Goal: Information Seeking & Learning: Learn about a topic

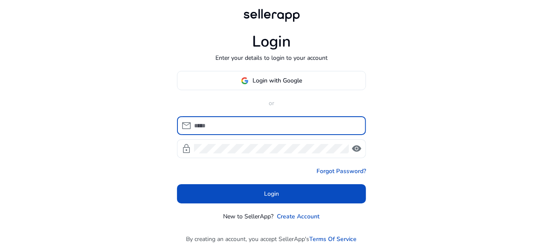
click at [228, 128] on input at bounding box center [276, 125] width 165 height 9
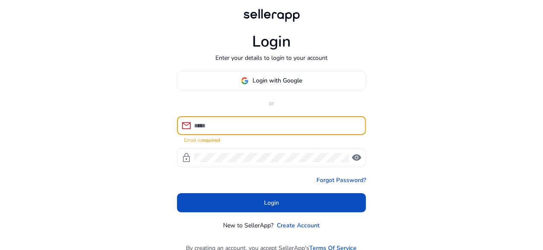
paste input "**********"
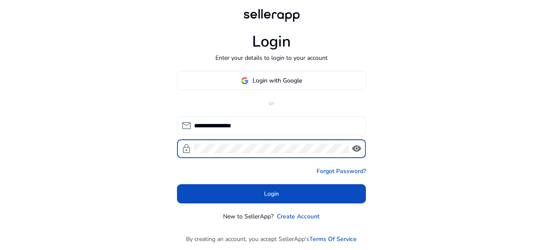
click at [231, 127] on input "**********" at bounding box center [276, 125] width 165 height 9
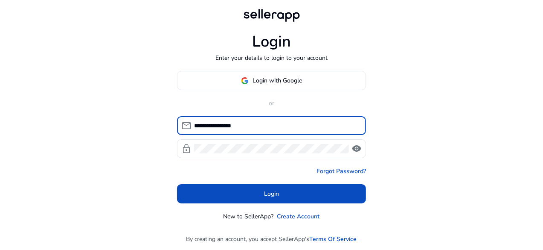
click at [231, 127] on input "**********" at bounding box center [276, 125] width 165 height 9
paste input
type input "**********"
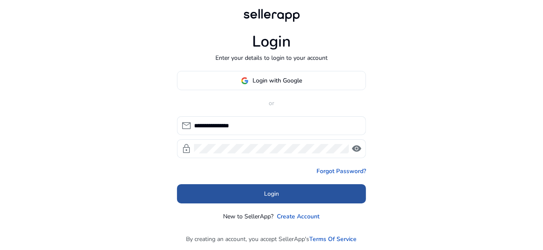
click at [255, 189] on span at bounding box center [271, 194] width 189 height 20
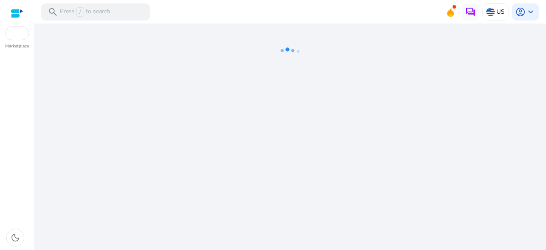
click at [314, 13] on mat-toolbar "search Press / to search US account_circle keyboard_arrow_down" at bounding box center [290, 11] width 512 height 23
drag, startPoint x: 267, startPoint y: 58, endPoint x: 313, endPoint y: 45, distance: 47.6
click at [313, 45] on icon at bounding box center [290, 50] width 85 height 55
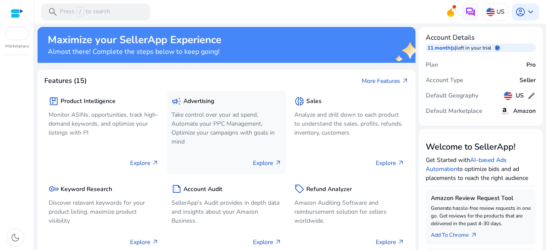
scroll to position [44, 0]
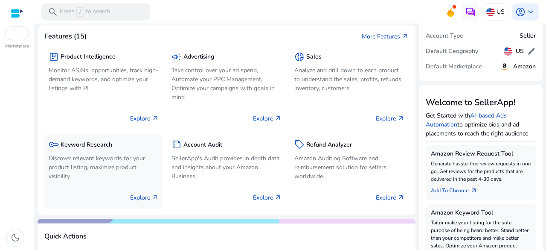
click at [118, 160] on p "Discover relevant keywords for your product listing, maximize product visibility" at bounding box center [104, 167] width 110 height 27
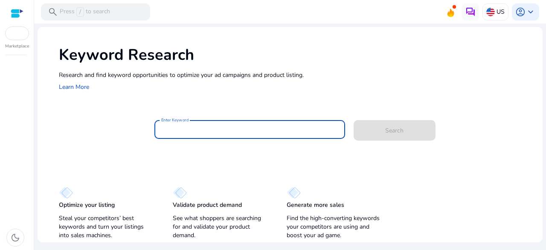
click at [256, 129] on input "Enter Keyword" at bounding box center [249, 129] width 177 height 9
paste input "**********"
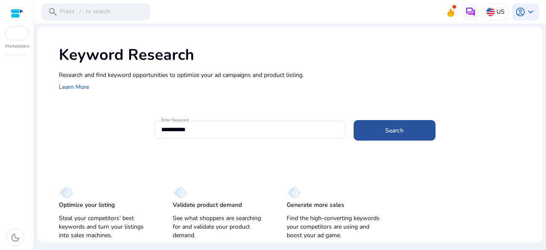
click at [388, 133] on span "Search" at bounding box center [394, 130] width 18 height 9
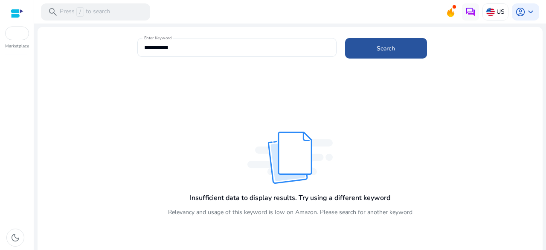
click at [374, 49] on span at bounding box center [386, 48] width 82 height 20
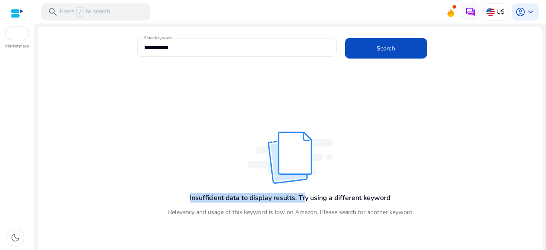
drag, startPoint x: 183, startPoint y: 198, endPoint x: 303, endPoint y: 193, distance: 120.4
click at [303, 193] on div "Insufficient data to display results. Try using a different keyword Relevancy a…" at bounding box center [290, 204] width 245 height 38
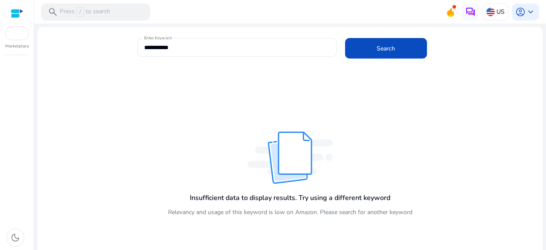
click at [312, 197] on h4 "Insufficient data to display results. Try using a different keyword" at bounding box center [290, 198] width 201 height 8
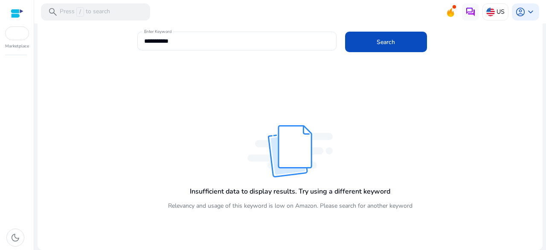
scroll to position [5, 0]
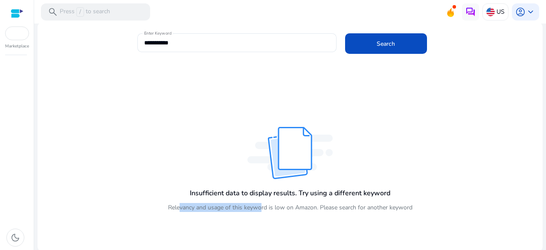
drag, startPoint x: 179, startPoint y: 208, endPoint x: 265, endPoint y: 210, distance: 85.4
click at [265, 210] on p "Relevancy and usage of this keyword is low on Amazon. Please search for another…" at bounding box center [290, 207] width 245 height 9
click at [160, 47] on div "**********" at bounding box center [237, 42] width 186 height 19
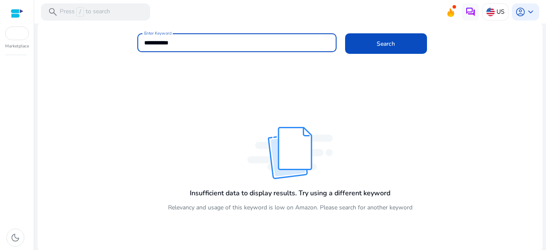
paste input "**********"
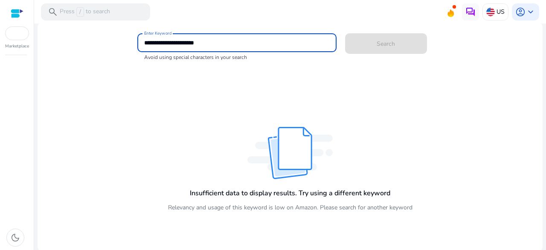
click at [165, 42] on input "**********" at bounding box center [237, 42] width 186 height 9
paste input
type input "**********"
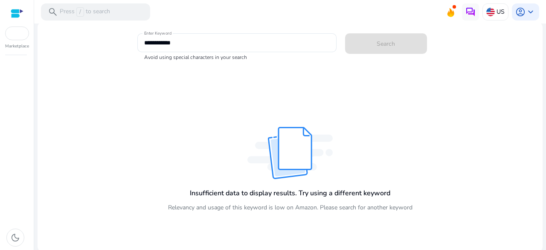
click at [368, 44] on app-sp-search-button "Search" at bounding box center [386, 42] width 82 height 8
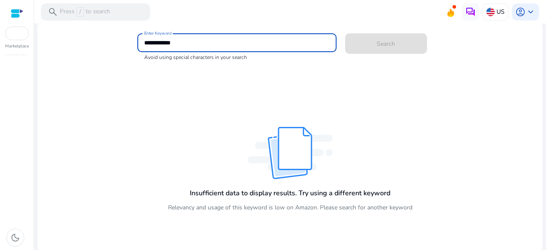
click at [266, 40] on input "**********" at bounding box center [237, 42] width 186 height 9
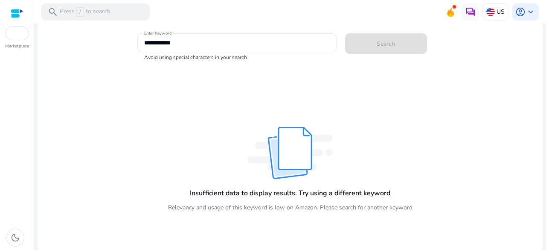
click at [371, 48] on div "Search" at bounding box center [375, 42] width 60 height 20
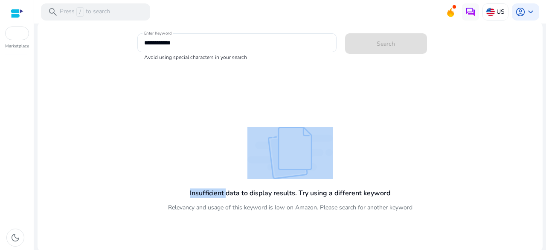
click at [371, 48] on div "Search" at bounding box center [375, 42] width 60 height 20
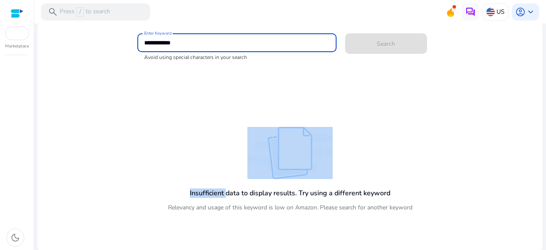
click at [294, 42] on input "**********" at bounding box center [237, 42] width 186 height 9
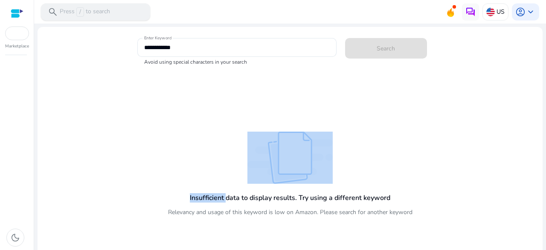
click at [100, 12] on p "Press / to search" at bounding box center [85, 11] width 50 height 9
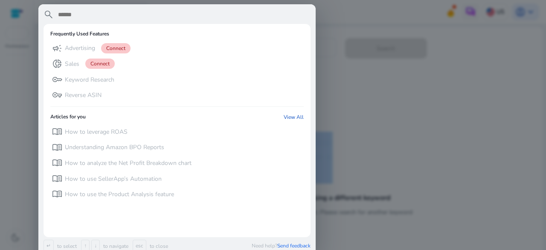
click at [372, 92] on div at bounding box center [273, 125] width 546 height 250
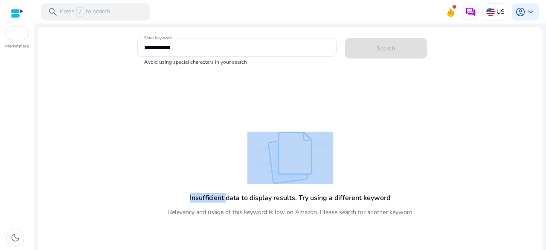
click at [18, 18] on div at bounding box center [17, 14] width 13 height 10
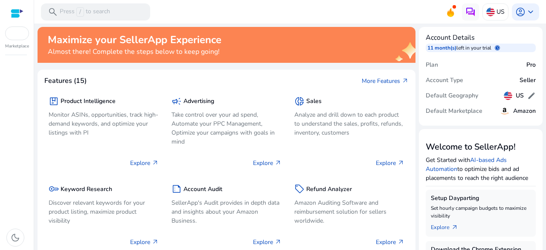
scroll to position [62, 0]
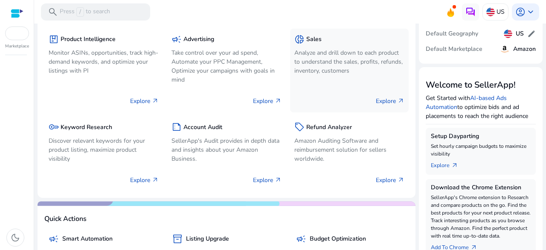
click at [325, 61] on p "Analyze and drill down to each product to understand the sales, profits, refund…" at bounding box center [350, 61] width 110 height 27
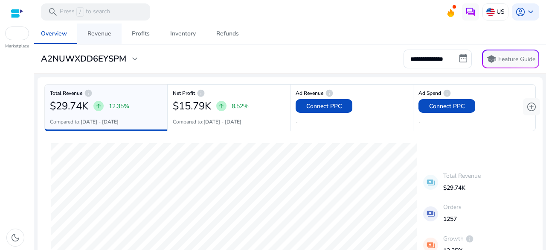
click at [102, 36] on div "Revenue" at bounding box center [100, 34] width 24 height 6
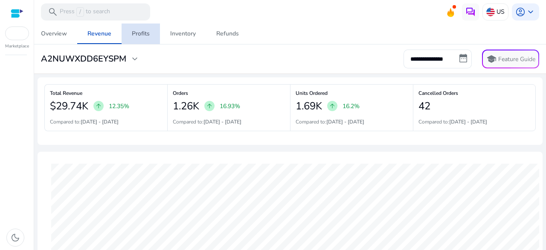
click at [139, 35] on div "Profits" at bounding box center [141, 34] width 18 height 6
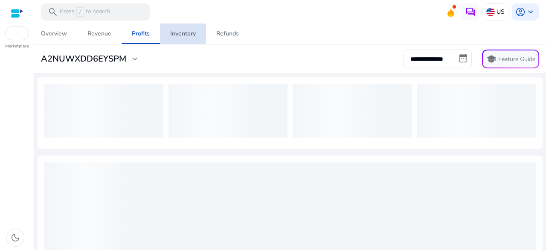
click at [180, 31] on div "Inventory" at bounding box center [183, 34] width 26 height 6
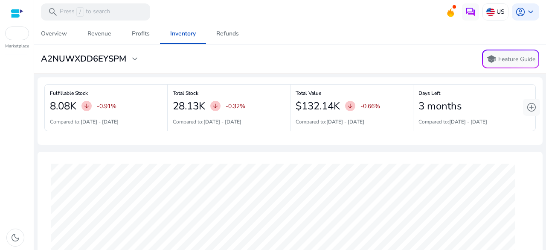
click at [102, 64] on div "**********" at bounding box center [290, 59] width 505 height 19
click at [125, 60] on h3 "A2NUWXDD6EYSPM" at bounding box center [83, 59] width 85 height 10
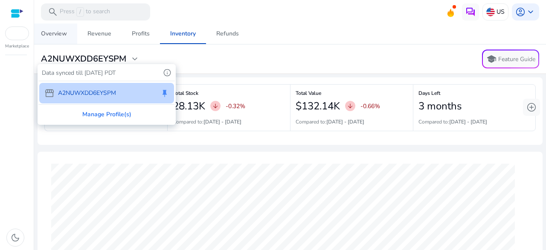
drag, startPoint x: 47, startPoint y: 29, endPoint x: 52, endPoint y: 40, distance: 12.6
click at [52, 40] on div at bounding box center [273, 125] width 546 height 250
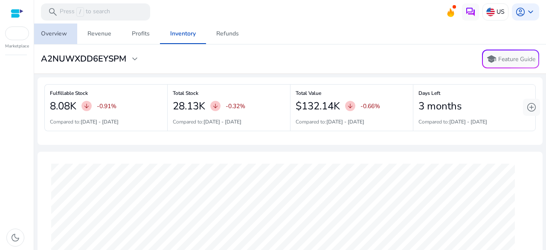
click at [52, 40] on span "Overview" at bounding box center [54, 33] width 26 height 20
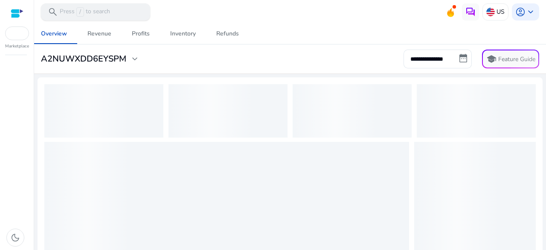
click at [109, 12] on p "Press / to search" at bounding box center [85, 11] width 50 height 9
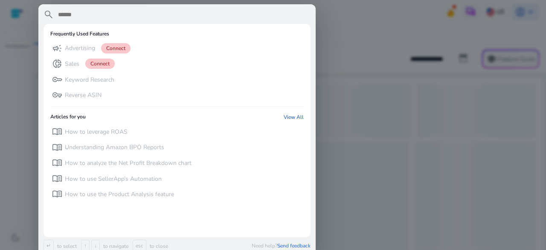
paste input "**********"
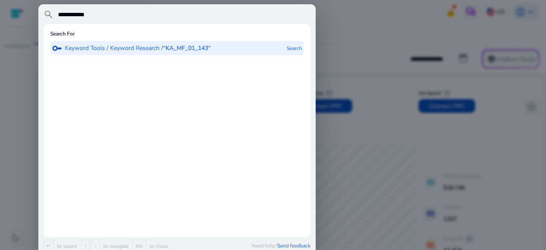
type input "**********"
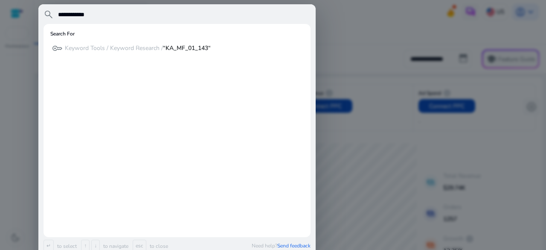
click at [334, 45] on div at bounding box center [273, 125] width 546 height 250
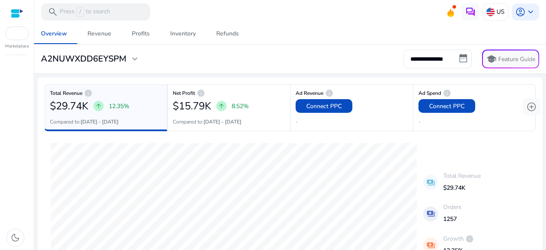
click at [17, 23] on div at bounding box center [17, 13] width 13 height 26
click at [15, 19] on div at bounding box center [17, 13] width 13 height 13
click at [13, 16] on div at bounding box center [17, 14] width 13 height 10
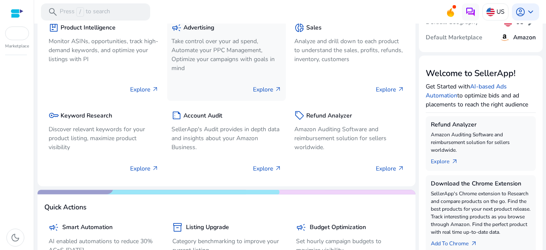
scroll to position [76, 0]
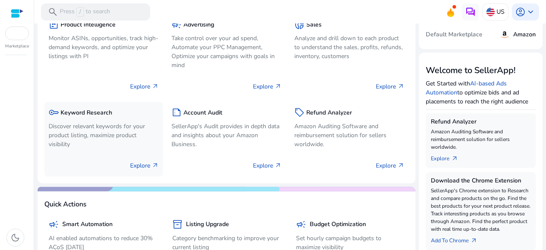
click at [98, 123] on p "Discover relevant keywords for your product listing, maximize product visibility" at bounding box center [104, 135] width 110 height 27
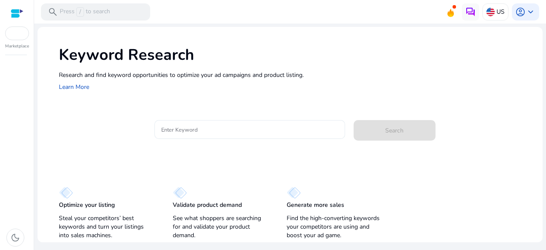
click at [202, 137] on div at bounding box center [249, 129] width 177 height 19
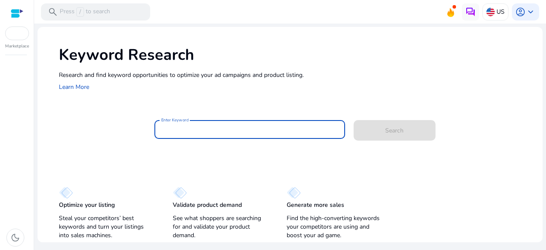
paste input "**********"
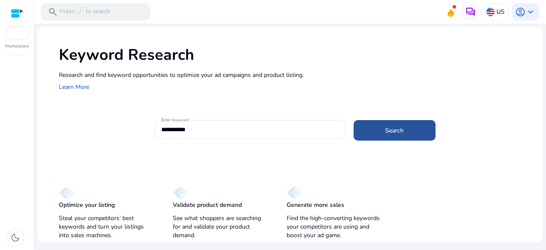
click at [384, 123] on span at bounding box center [395, 130] width 82 height 20
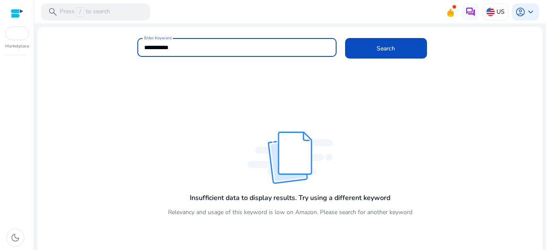
click at [222, 47] on input "**********" at bounding box center [237, 47] width 186 height 9
paste input
click at [222, 47] on input "**********" at bounding box center [237, 47] width 186 height 9
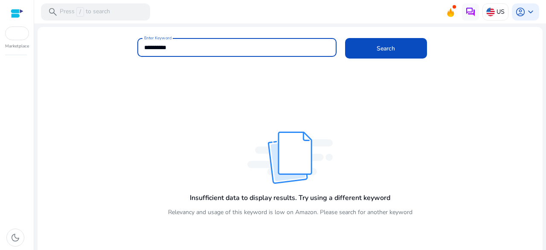
type input "**********"
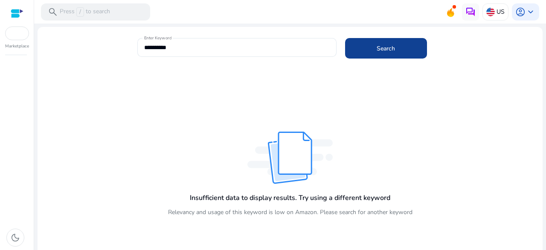
drag, startPoint x: 351, startPoint y: 37, endPoint x: 374, endPoint y: 51, distance: 27.4
click at [374, 51] on div "Search" at bounding box center [375, 47] width 60 height 20
click at [374, 51] on span at bounding box center [386, 48] width 82 height 20
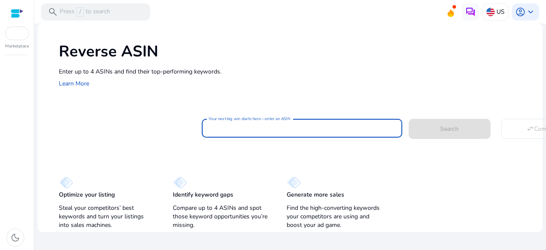
click at [298, 132] on input "Your next big win starts here—enter an ASIN" at bounding box center [302, 127] width 187 height 9
paste input "**********"
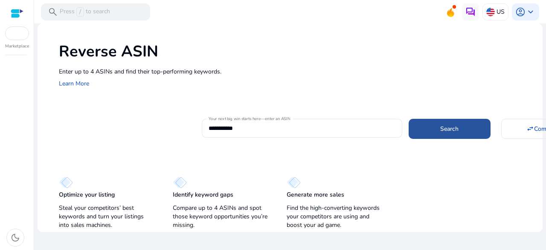
click at [419, 120] on span at bounding box center [450, 128] width 82 height 20
type input "**********"
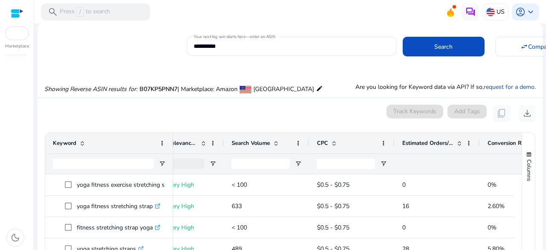
click at [459, 140] on span at bounding box center [459, 143] width 7 height 7
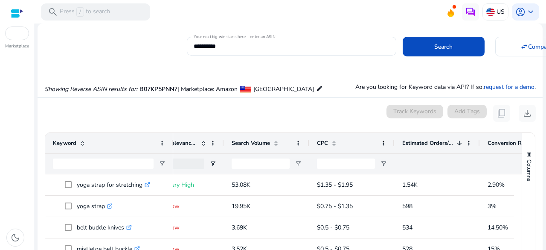
click at [459, 138] on div "Estimated Orders/Month 1" at bounding box center [433, 143] width 61 height 16
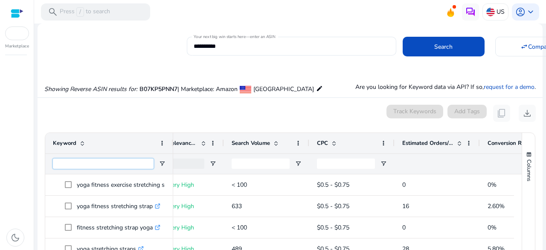
click at [85, 162] on input "Keyword Filter Input" at bounding box center [103, 163] width 101 height 10
paste input "**********"
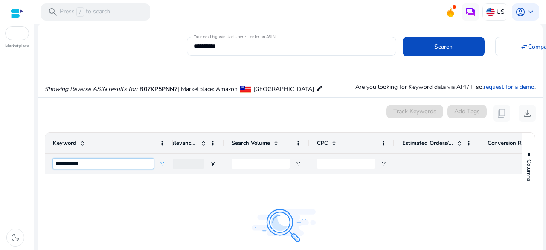
type input "**********"
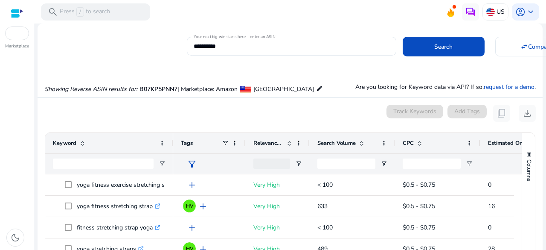
click at [18, 10] on div at bounding box center [17, 14] width 13 height 10
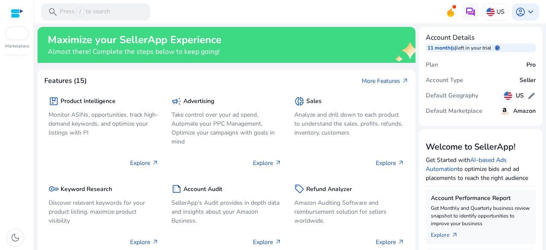
click at [19, 12] on div at bounding box center [17, 14] width 13 height 10
click at [21, 35] on div at bounding box center [17, 33] width 24 height 14
click at [28, 34] on div at bounding box center [17, 33] width 24 height 14
click at [139, 162] on p "Explore arrow_outward" at bounding box center [144, 162] width 29 height 9
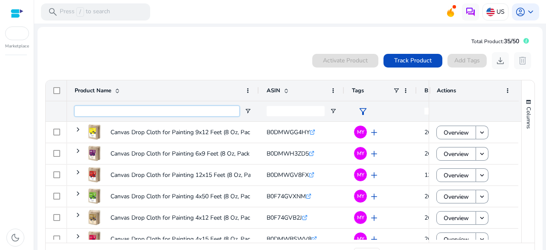
click at [89, 111] on input "Product Name Filter Input" at bounding box center [157, 111] width 165 height 10
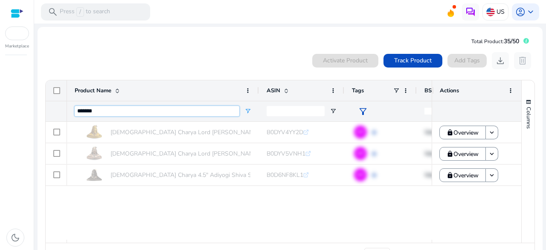
scroll to position [25, 0]
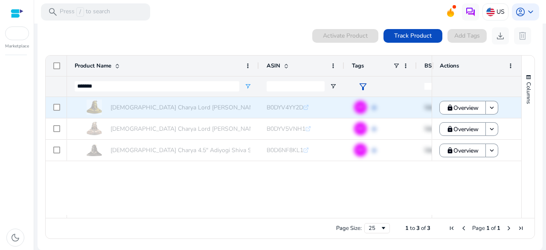
click at [61, 107] on div at bounding box center [56, 107] width 21 height 21
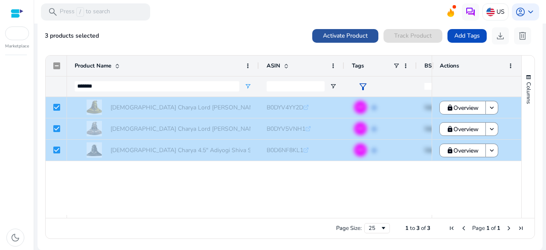
click at [351, 28] on span at bounding box center [345, 36] width 66 height 20
click at [342, 34] on span "Activate Product" at bounding box center [345, 35] width 45 height 9
click at [328, 37] on span "Activate Product" at bounding box center [345, 35] width 45 height 9
click at [348, 35] on span "Activate Product" at bounding box center [345, 35] width 45 height 9
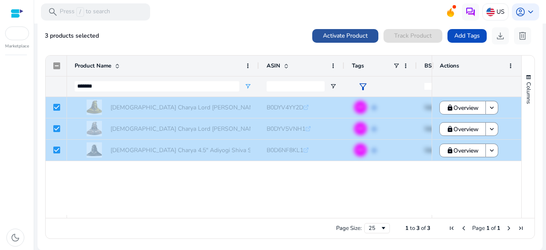
click at [348, 35] on span "Activate Product" at bounding box center [345, 35] width 45 height 9
click at [316, 30] on span at bounding box center [345, 36] width 66 height 20
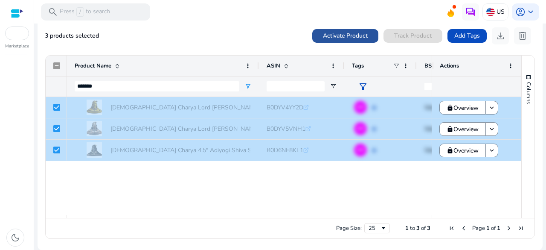
click at [316, 30] on span at bounding box center [345, 36] width 66 height 20
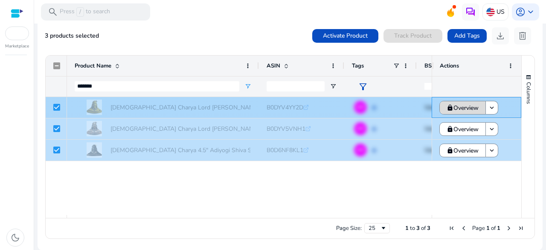
click at [455, 110] on span "Overview" at bounding box center [466, 108] width 25 height 18
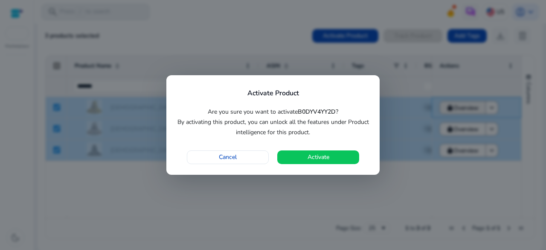
scroll to position [0, 0]
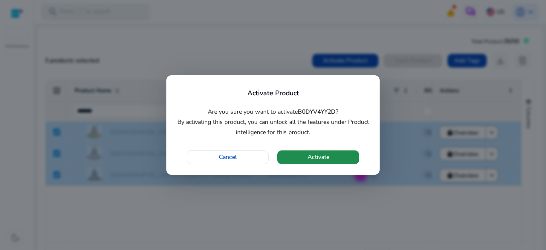
click at [324, 156] on span "Activate" at bounding box center [319, 156] width 22 height 9
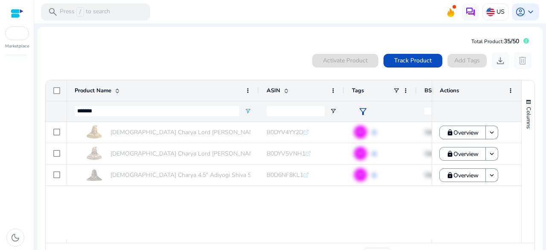
click at [147, 217] on div "Vedic Charya Lord Adiyogi Shiva Statue – 5-Inch Resin Dhyana... B0DYV4YY2D .st0…" at bounding box center [249, 181] width 365 height 118
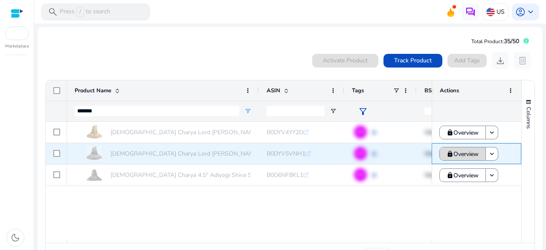
click at [443, 157] on span at bounding box center [463, 153] width 46 height 20
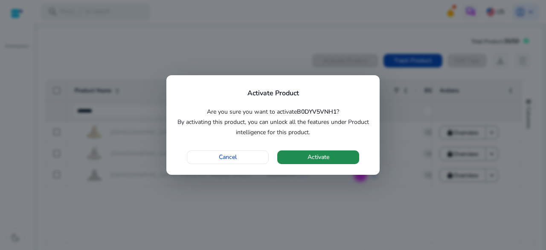
click at [314, 160] on span "Activate" at bounding box center [319, 156] width 22 height 9
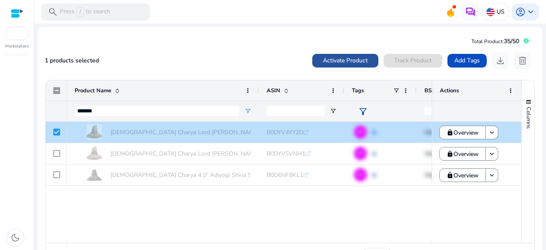
click at [361, 61] on span "Activate Product" at bounding box center [345, 60] width 45 height 9
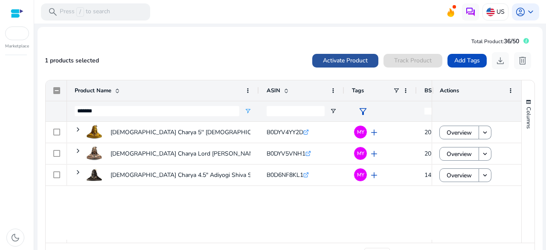
click at [326, 63] on span "Activate Product" at bounding box center [345, 60] width 45 height 9
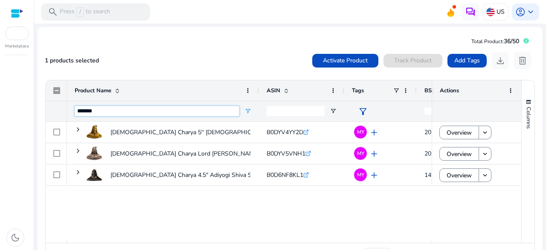
click at [187, 110] on input "*******" at bounding box center [157, 111] width 165 height 10
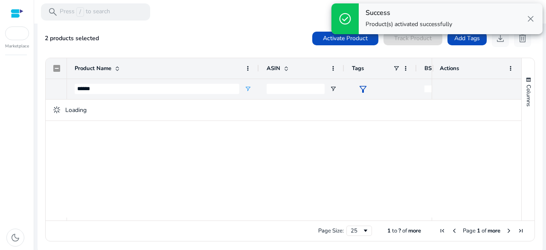
click at [57, 153] on div "Loading" at bounding box center [284, 158] width 476 height 118
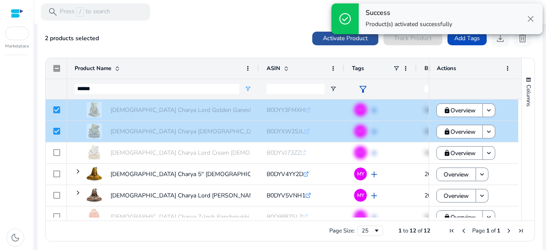
click at [329, 40] on span "Activate Product" at bounding box center [345, 38] width 45 height 9
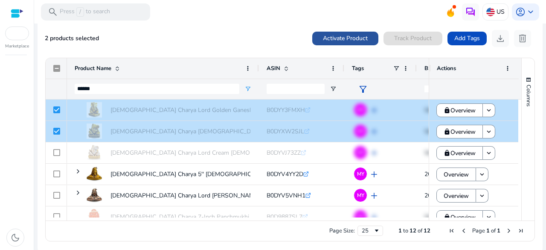
click at [329, 40] on span "Activate Product" at bounding box center [345, 38] width 45 height 9
click at [333, 40] on span "Activate Product" at bounding box center [345, 38] width 45 height 9
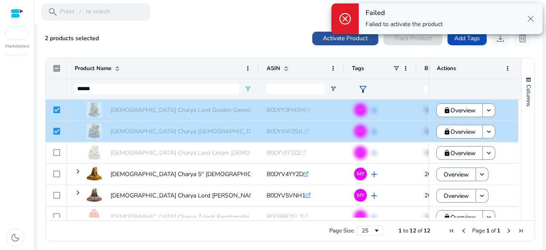
click at [333, 40] on span "Activate Product" at bounding box center [345, 38] width 45 height 9
click at [341, 41] on span "Activate Product" at bounding box center [345, 38] width 45 height 9
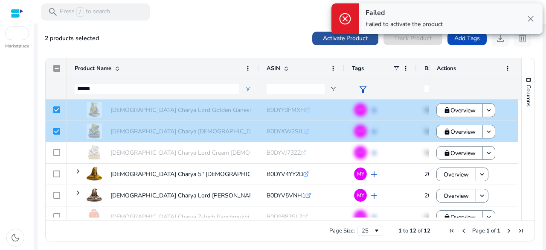
click at [341, 41] on span "Activate Product" at bounding box center [345, 38] width 45 height 9
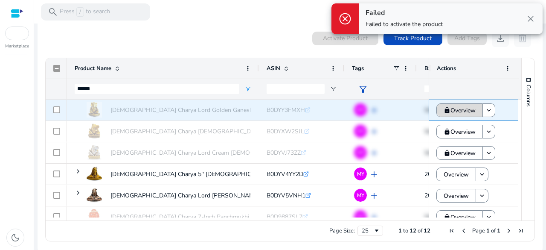
click at [453, 112] on span "Overview" at bounding box center [463, 111] width 25 height 18
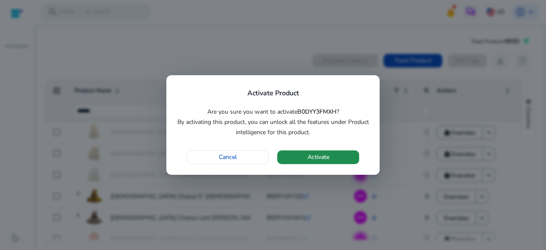
click at [334, 155] on span "button" at bounding box center [318, 157] width 82 height 20
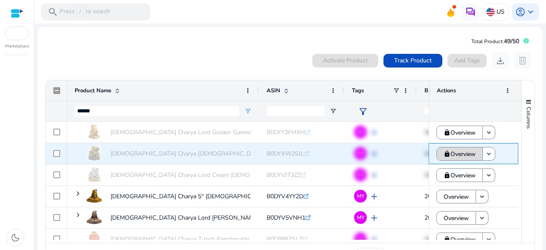
click at [454, 158] on span "Overview" at bounding box center [463, 154] width 25 height 18
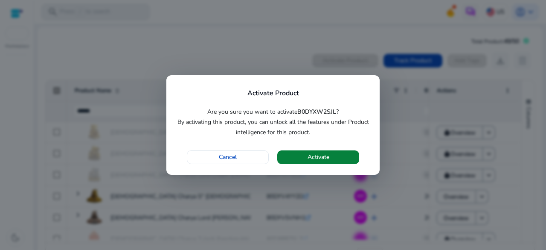
click at [338, 156] on span "button" at bounding box center [318, 157] width 82 height 20
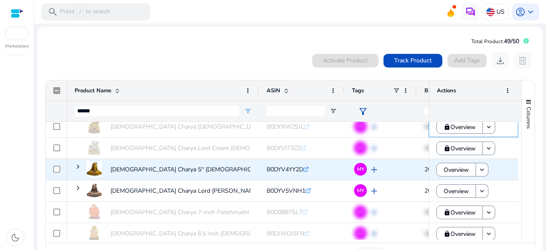
scroll to position [37, 0]
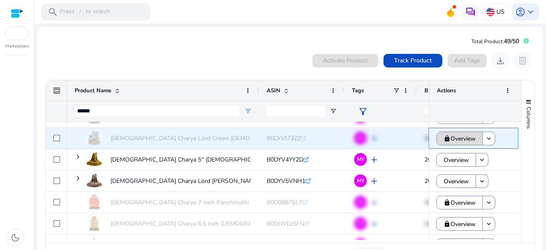
click at [446, 138] on mat-icon "lock" at bounding box center [447, 138] width 7 height 7
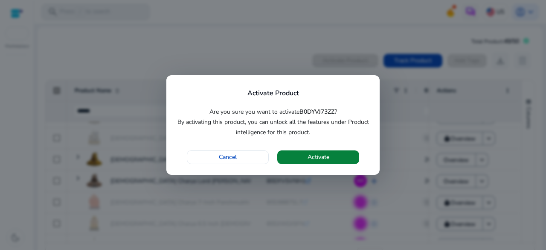
click at [322, 152] on span "button" at bounding box center [318, 157] width 82 height 20
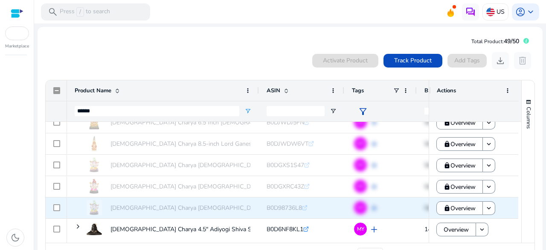
scroll to position [25, 0]
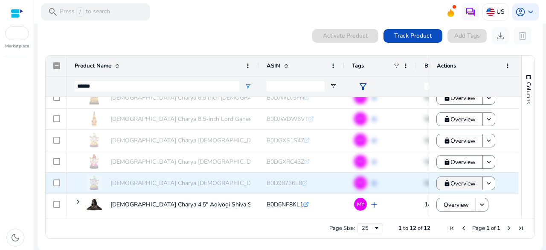
click at [456, 183] on span "Overview" at bounding box center [463, 184] width 25 height 18
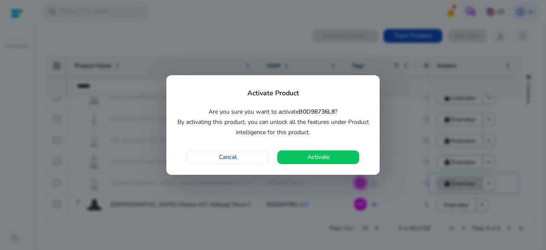
scroll to position [0, 0]
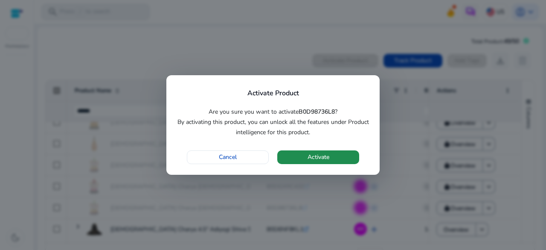
click at [340, 158] on span "button" at bounding box center [318, 157] width 82 height 20
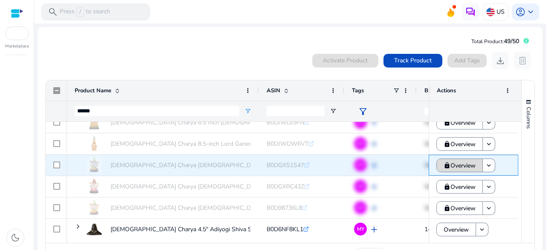
click at [452, 172] on span "Overview" at bounding box center [463, 166] width 25 height 18
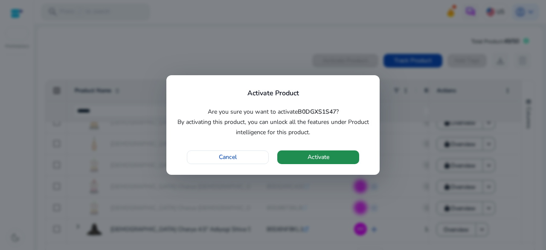
click at [330, 157] on span "button" at bounding box center [318, 157] width 82 height 20
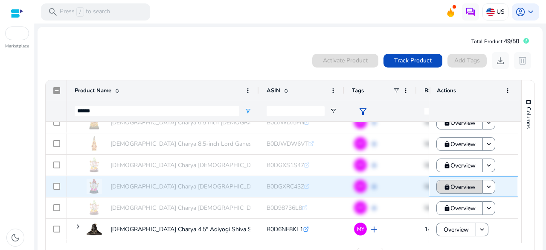
click at [455, 190] on span "Overview" at bounding box center [463, 187] width 25 height 18
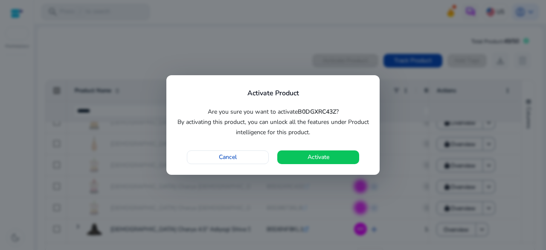
click at [277, 34] on div at bounding box center [273, 125] width 546 height 250
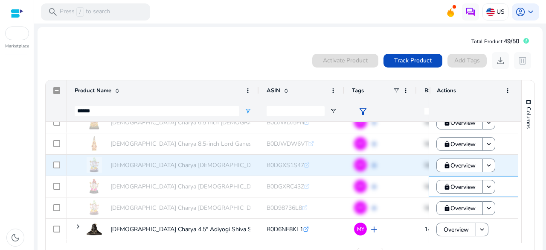
scroll to position [115, 0]
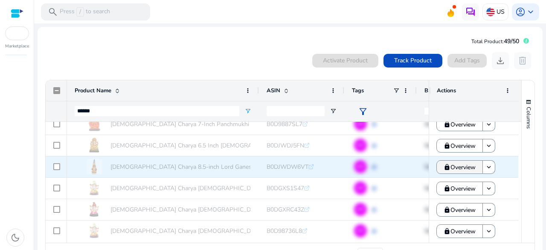
click at [444, 166] on mat-icon "lock" at bounding box center [447, 166] width 7 height 7
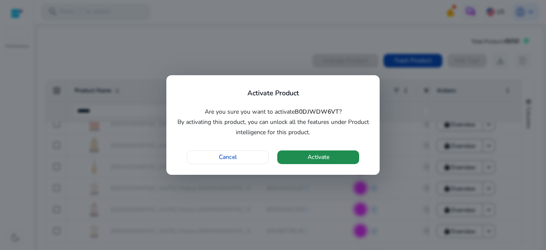
click at [339, 156] on span "button" at bounding box center [318, 157] width 82 height 20
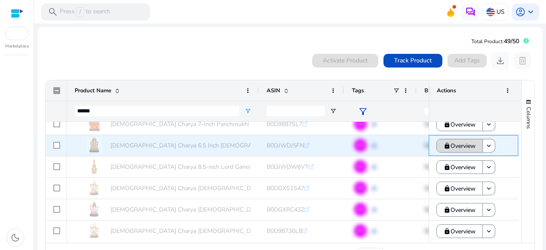
click at [456, 148] on span "Overview" at bounding box center [463, 146] width 25 height 18
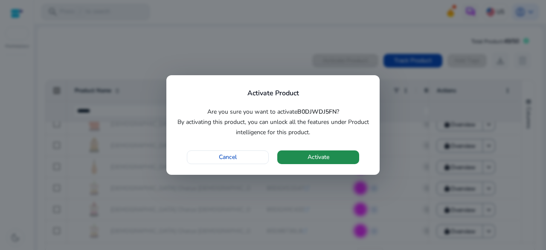
click at [335, 160] on span "button" at bounding box center [318, 157] width 82 height 20
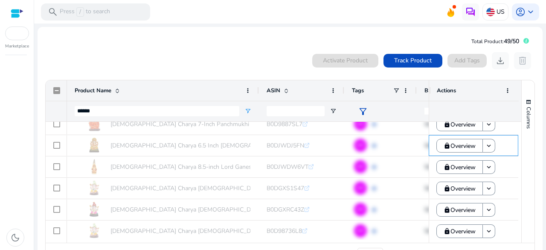
scroll to position [58, 0]
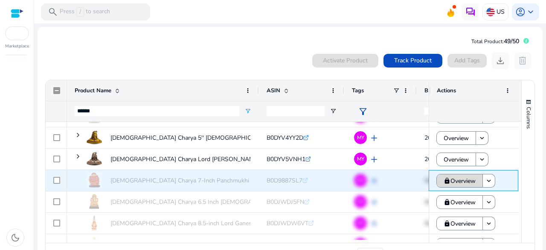
click at [454, 179] on span "Overview" at bounding box center [463, 181] width 25 height 18
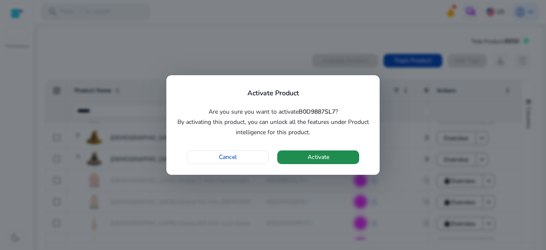
click at [328, 155] on span "Activate" at bounding box center [319, 156] width 22 height 9
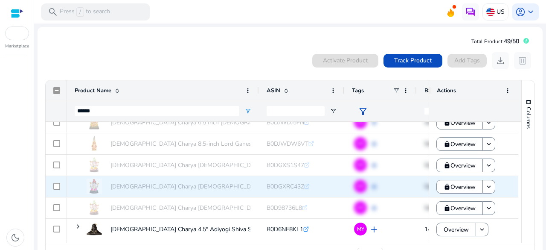
scroll to position [25, 0]
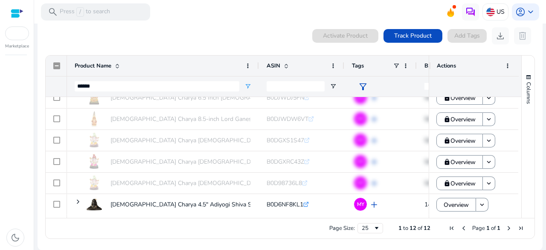
click at [224, 32] on div "0 products selected Activate Product Track Product Add Tags download delete" at bounding box center [290, 35] width 491 height 17
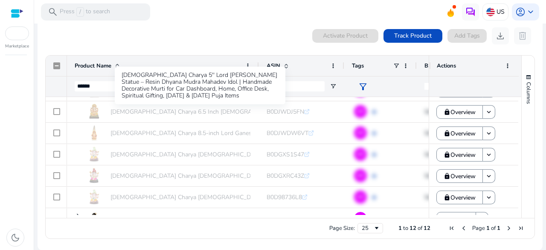
scroll to position [0, 0]
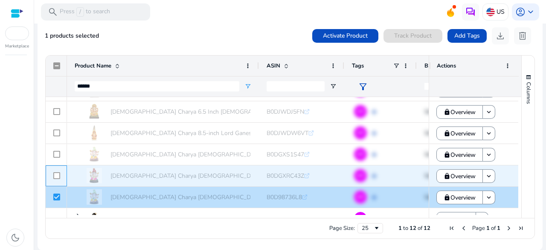
click at [57, 170] on div at bounding box center [56, 176] width 7 height 18
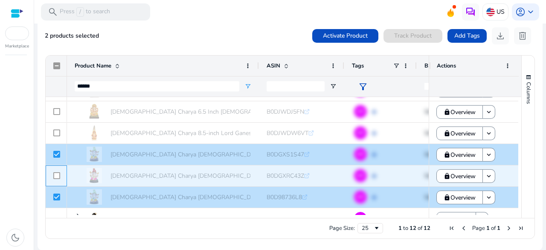
click at [56, 166] on div at bounding box center [56, 176] width 6 height 20
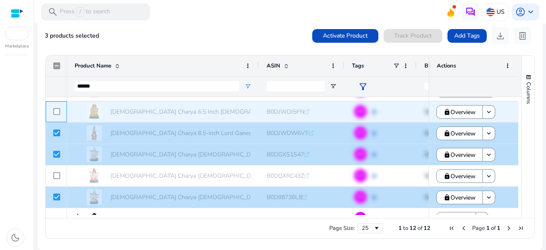
click at [56, 106] on div at bounding box center [56, 112] width 7 height 18
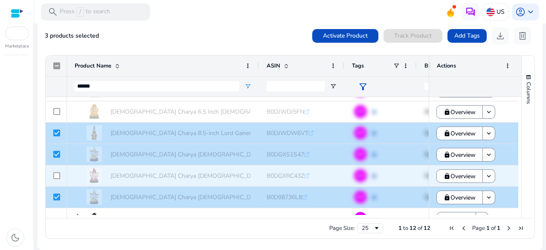
click at [50, 175] on div at bounding box center [56, 175] width 21 height 21
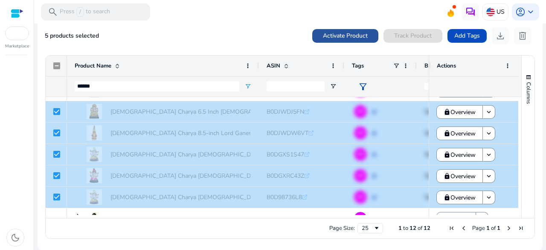
click at [324, 32] on span "Activate Product" at bounding box center [345, 35] width 45 height 9
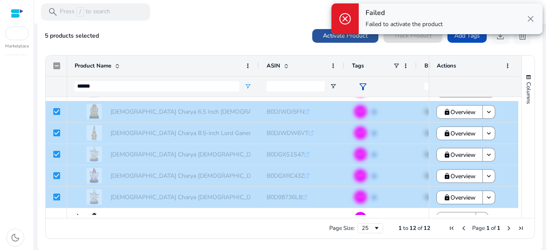
click at [330, 40] on span "Activate Product" at bounding box center [345, 35] width 45 height 9
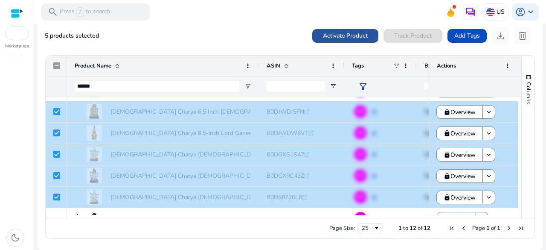
click at [330, 40] on span "Activate Product" at bounding box center [345, 35] width 45 height 9
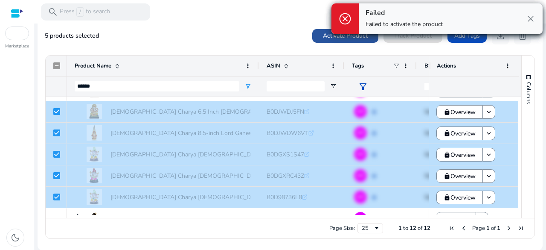
click at [330, 40] on span "Activate Product" at bounding box center [345, 35] width 45 height 9
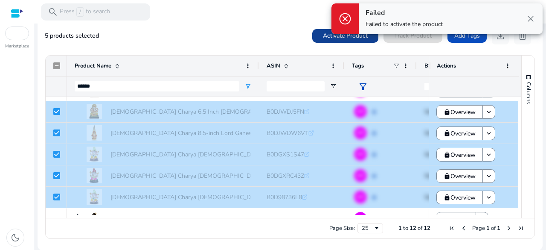
click at [330, 40] on span "Activate Product" at bounding box center [345, 35] width 45 height 9
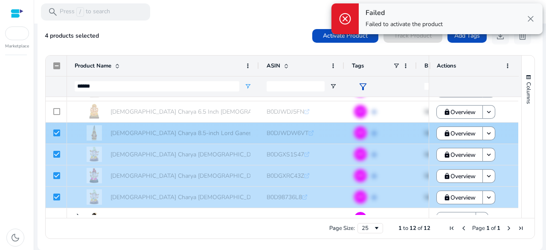
click at [55, 126] on div at bounding box center [56, 133] width 7 height 18
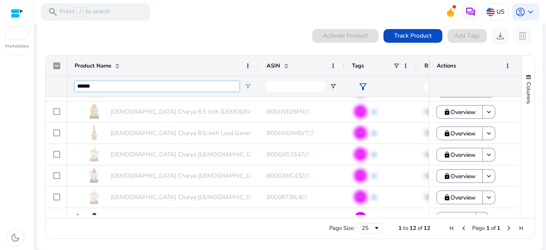
click at [90, 89] on input "******" at bounding box center [157, 86] width 165 height 10
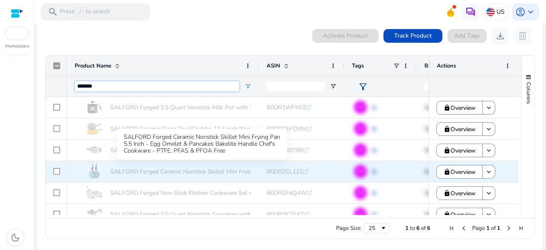
scroll to position [3, 0]
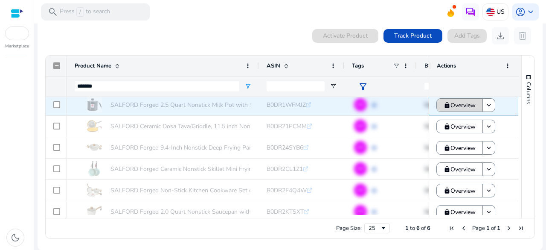
click at [451, 101] on span "Overview" at bounding box center [463, 105] width 25 height 18
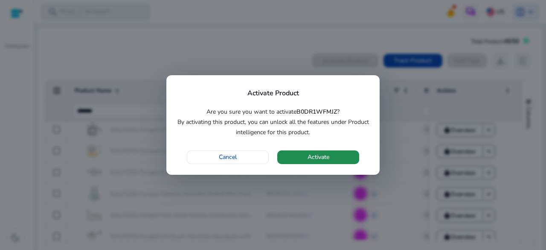
click at [329, 152] on span "button" at bounding box center [318, 157] width 82 height 20
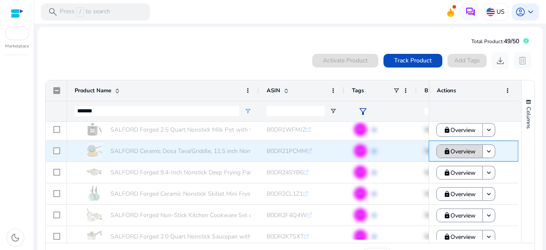
click at [460, 151] on span "Overview" at bounding box center [463, 152] width 25 height 18
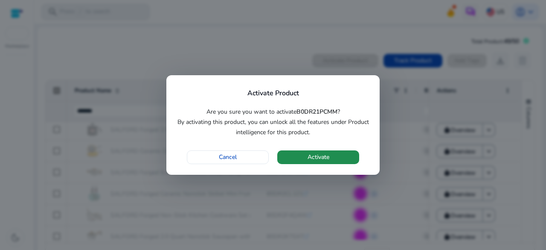
click at [333, 155] on span "button" at bounding box center [318, 157] width 82 height 20
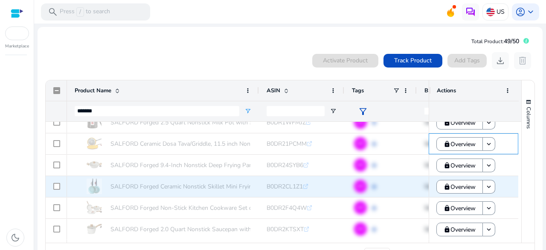
scroll to position [25, 0]
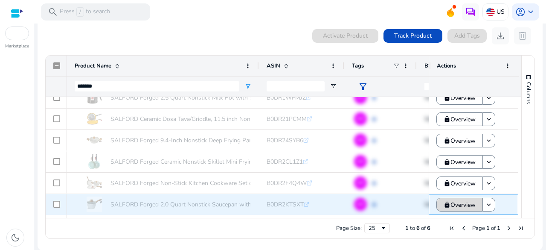
click at [454, 200] on span "Overview" at bounding box center [463, 205] width 25 height 18
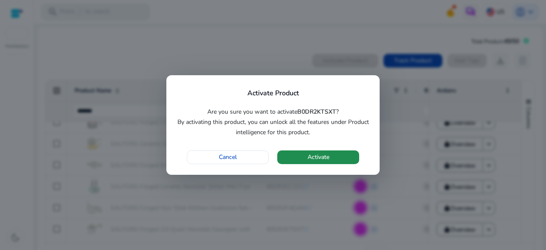
click at [324, 160] on span "Activate" at bounding box center [319, 156] width 22 height 9
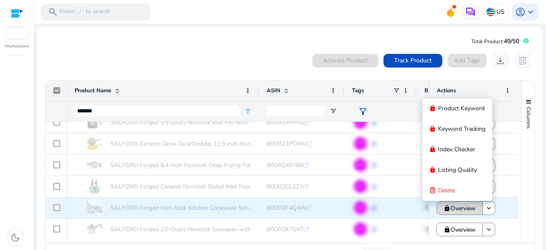
click at [456, 213] on span "Overview" at bounding box center [463, 208] width 25 height 18
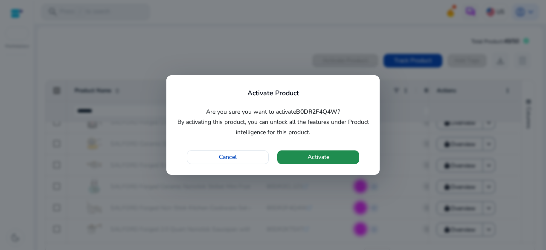
click at [327, 155] on span "Activate" at bounding box center [319, 156] width 22 height 9
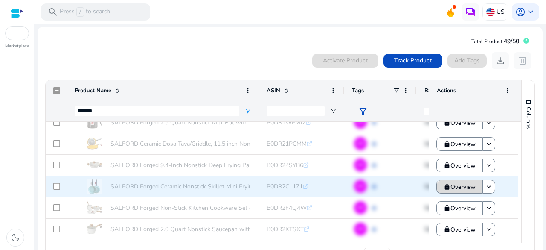
click at [444, 187] on mat-icon "lock" at bounding box center [447, 186] width 7 height 7
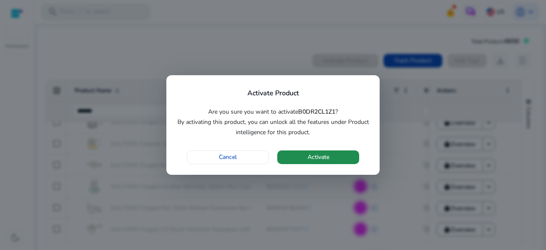
click at [341, 158] on span "button" at bounding box center [318, 157] width 82 height 20
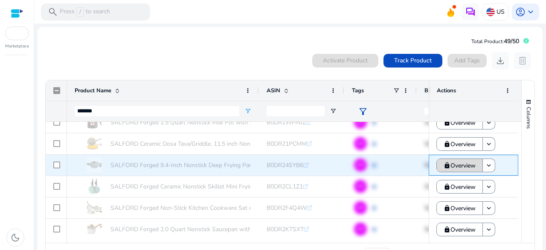
click at [456, 163] on span "Overview" at bounding box center [463, 166] width 25 height 18
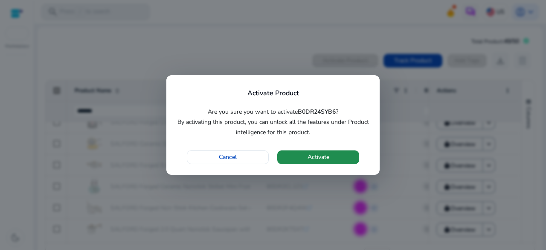
click at [328, 156] on span "Activate" at bounding box center [319, 156] width 22 height 9
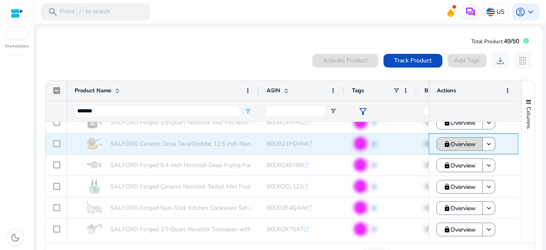
click at [437, 140] on span at bounding box center [460, 144] width 46 height 20
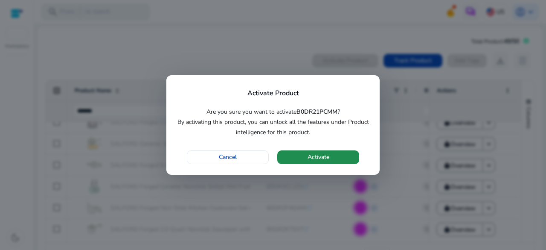
click at [344, 154] on span "button" at bounding box center [318, 157] width 82 height 20
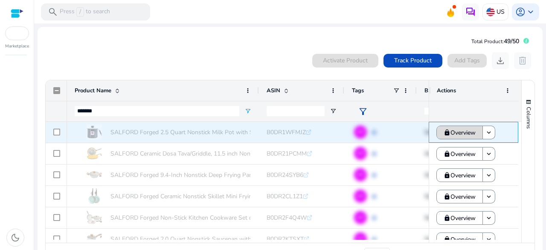
click at [459, 136] on span "Overview" at bounding box center [463, 133] width 25 height 18
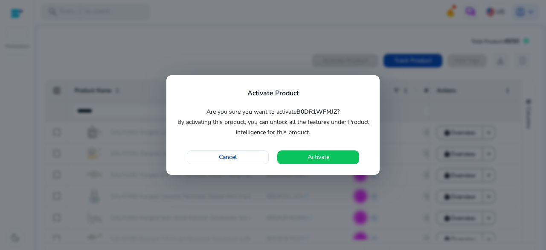
click at [249, 51] on div at bounding box center [273, 125] width 546 height 250
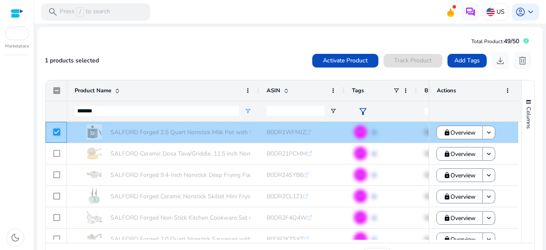
scroll to position [10, 0]
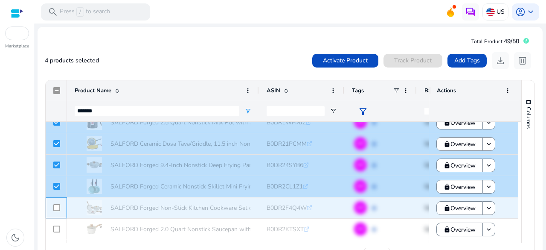
click at [56, 210] on div at bounding box center [56, 208] width 7 height 18
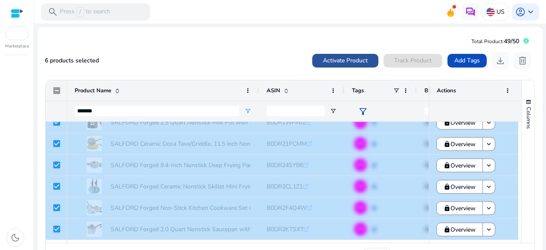
click at [330, 67] on span at bounding box center [345, 60] width 66 height 20
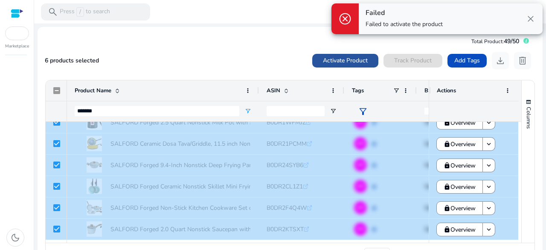
click at [363, 62] on span "Activate Product" at bounding box center [345, 60] width 45 height 9
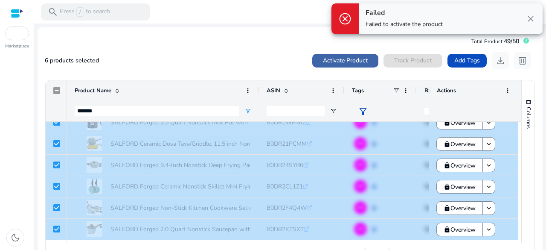
click at [363, 62] on span "Activate Product" at bounding box center [345, 60] width 45 height 9
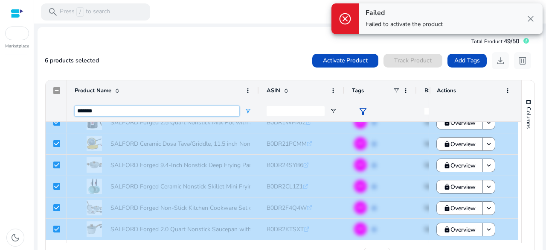
click at [104, 115] on input "*******" at bounding box center [157, 111] width 165 height 10
type input "******"
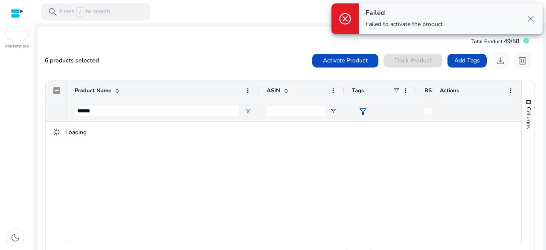
click at [199, 63] on div "6 products selected Activate Product Track Product Add Tags download delete" at bounding box center [290, 60] width 491 height 17
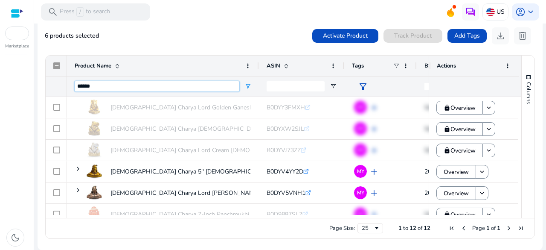
click at [136, 85] on input "******" at bounding box center [157, 86] width 165 height 10
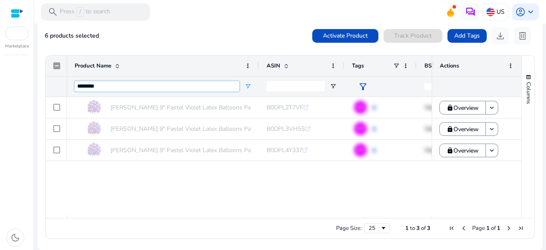
click at [90, 86] on input "********" at bounding box center [157, 86] width 165 height 10
type input "*****"
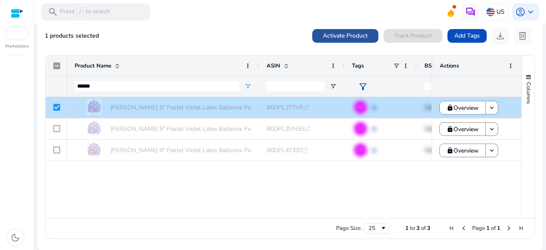
click at [347, 36] on span "Activate Product" at bounding box center [345, 35] width 45 height 9
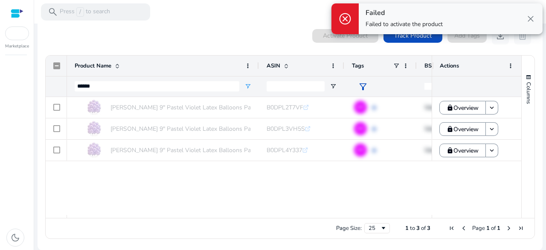
click at [103, 79] on div "*****" at bounding box center [157, 86] width 165 height 20
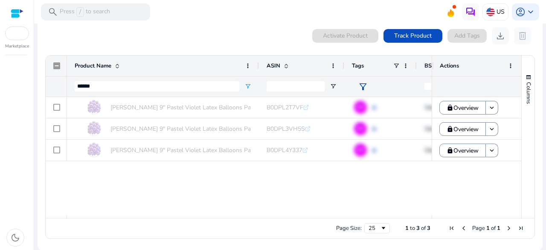
click at [103, 79] on div "*****" at bounding box center [157, 86] width 165 height 20
click at [98, 85] on input "*****" at bounding box center [157, 86] width 165 height 10
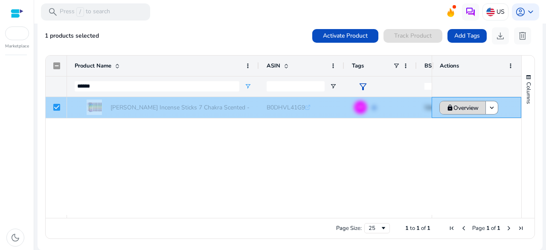
click at [462, 108] on span "Overview" at bounding box center [466, 108] width 25 height 18
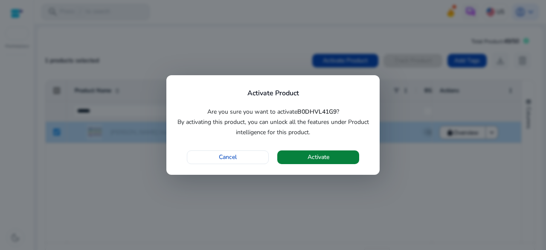
click at [321, 156] on span "Activate" at bounding box center [319, 156] width 22 height 9
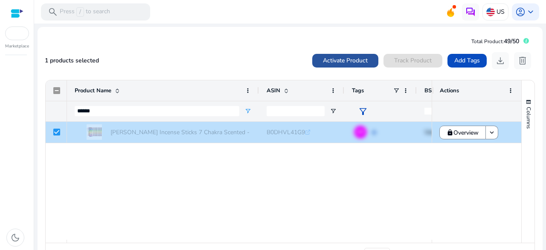
click at [352, 65] on span at bounding box center [345, 60] width 66 height 20
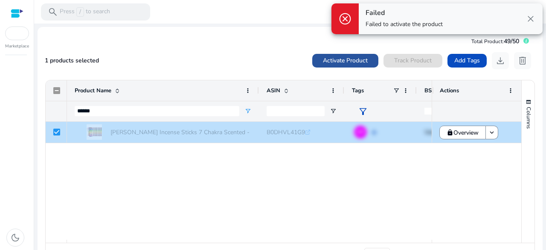
click at [341, 60] on span "Activate Product" at bounding box center [345, 60] width 45 height 9
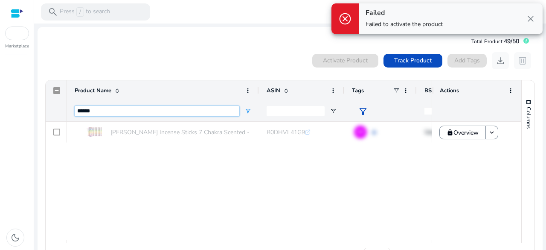
click at [106, 111] on input "******" at bounding box center [157, 111] width 165 height 10
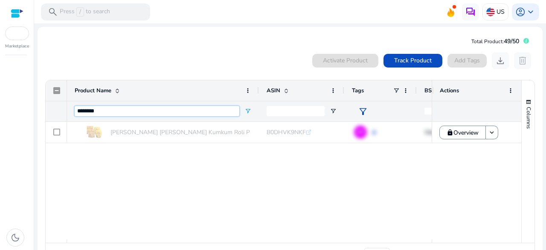
type input "*******"
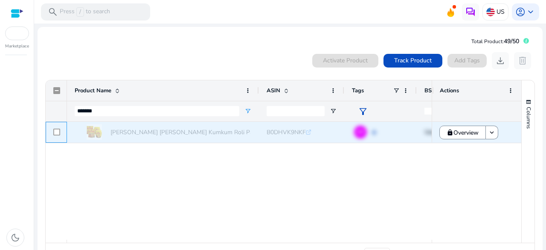
click at [59, 128] on div at bounding box center [56, 132] width 7 height 18
click at [454, 127] on span "Overview" at bounding box center [466, 133] width 25 height 18
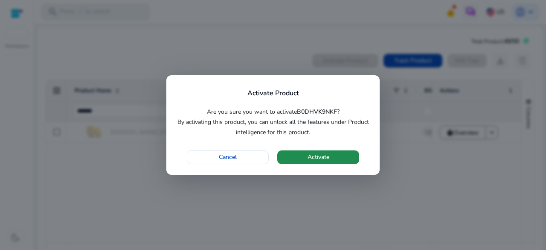
click at [330, 148] on span "button" at bounding box center [318, 157] width 82 height 20
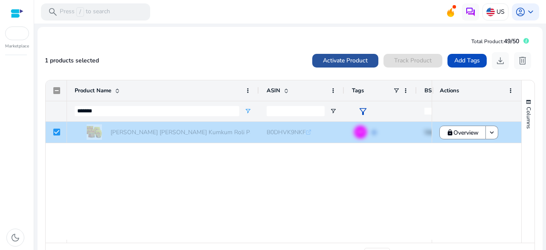
click at [342, 60] on span "Activate Product" at bounding box center [345, 60] width 45 height 9
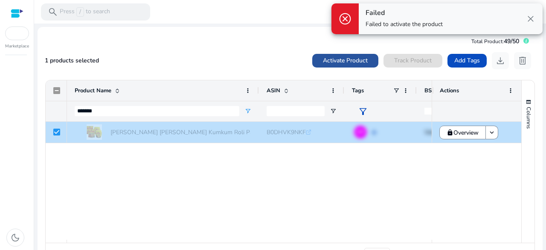
drag, startPoint x: 357, startPoint y: 51, endPoint x: 348, endPoint y: 61, distance: 13.3
click at [348, 61] on button "Activate Product" at bounding box center [345, 61] width 66 height 14
click at [348, 61] on span "Activate Product" at bounding box center [345, 60] width 45 height 9
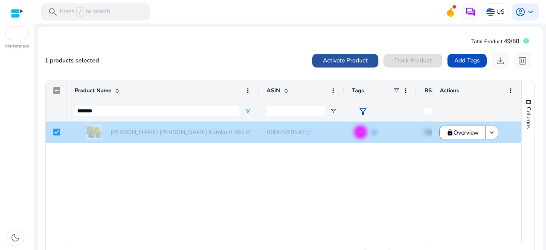
click at [348, 61] on span "Activate Product" at bounding box center [345, 60] width 45 height 9
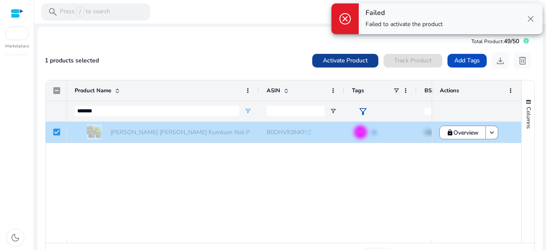
click at [348, 61] on span "Activate Product" at bounding box center [345, 60] width 45 height 9
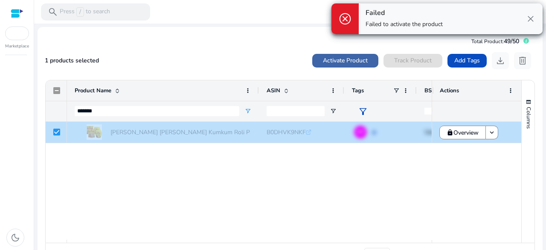
click at [348, 61] on span "Activate Product" at bounding box center [345, 60] width 45 height 9
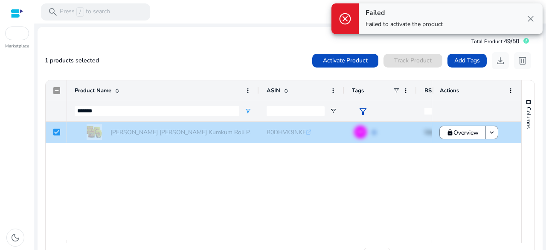
drag, startPoint x: 219, startPoint y: 118, endPoint x: 213, endPoint y: 113, distance: 7.2
click at [213, 113] on div "*******" at bounding box center [157, 111] width 165 height 20
click at [213, 113] on input "*******" at bounding box center [157, 111] width 165 height 10
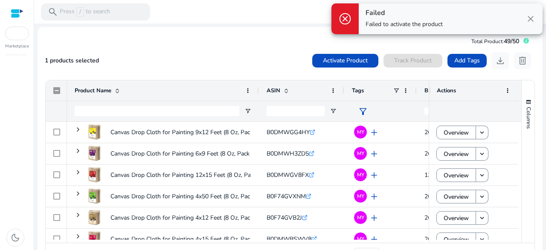
click at [19, 17] on div at bounding box center [17, 14] width 13 height 10
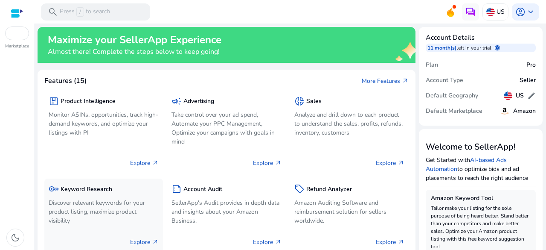
click at [126, 193] on div "key Keyword Research" at bounding box center [104, 189] width 110 height 12
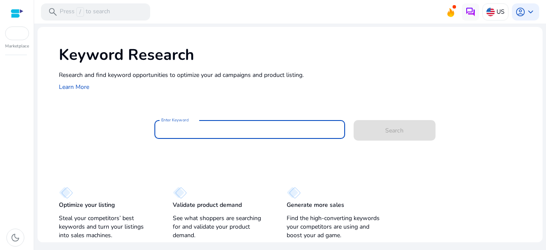
paste input "**********"
click at [179, 128] on input "**********" at bounding box center [249, 129] width 177 height 9
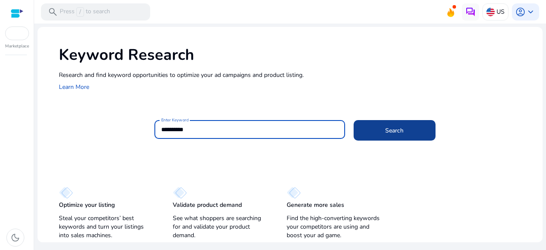
type input "**********"
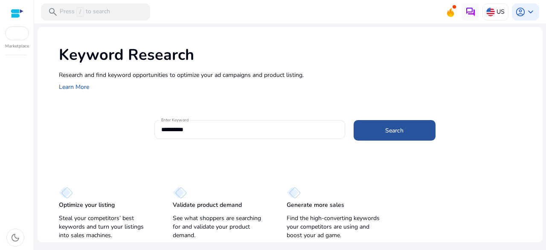
click at [390, 137] on span at bounding box center [395, 130] width 82 height 20
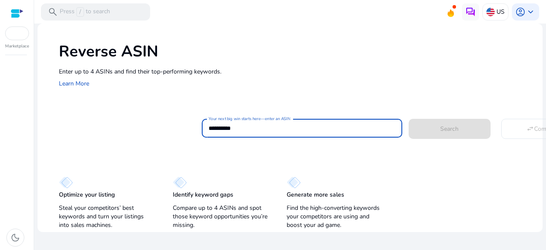
click at [287, 126] on input "**********" at bounding box center [302, 127] width 187 height 9
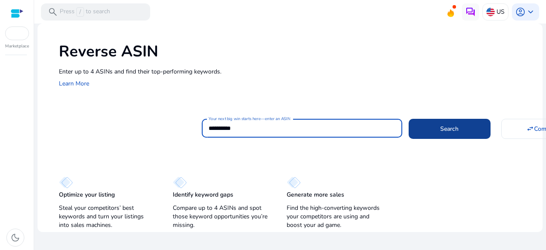
type input "**********"
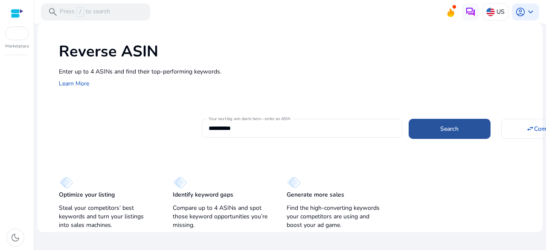
click at [436, 122] on span at bounding box center [450, 128] width 82 height 20
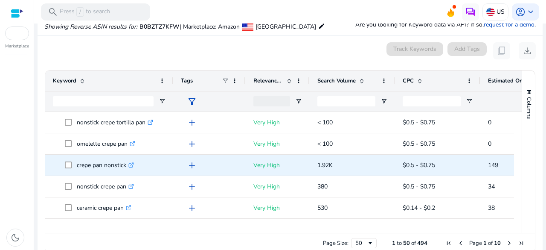
scroll to position [0, 140]
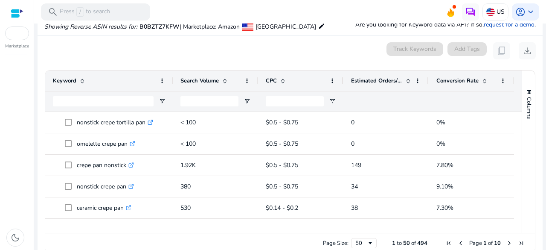
click at [405, 80] on span at bounding box center [408, 80] width 7 height 7
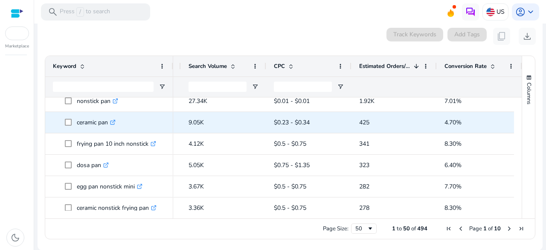
scroll to position [50, 0]
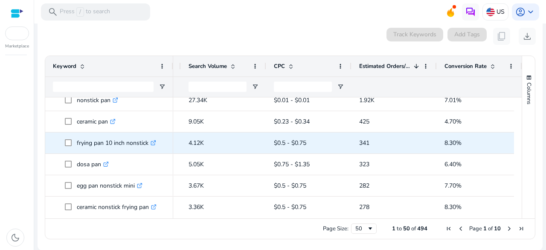
click at [89, 141] on p "frying pan 10 inch nonstick .st0{fill:#2c8af8}" at bounding box center [116, 143] width 79 height 18
copy p "frying pan 10 inch nonstick"
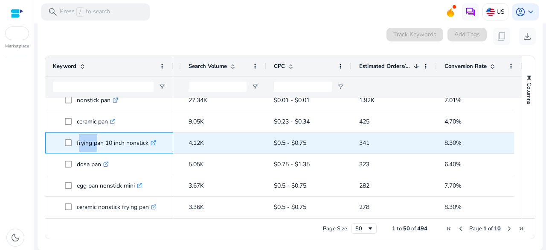
copy p "frying pan 10 inch nonstick"
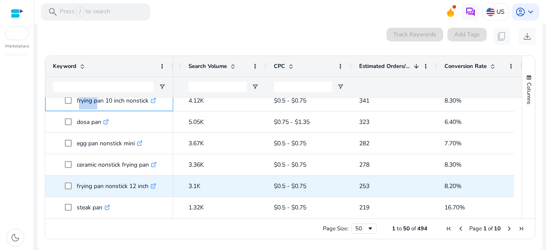
scroll to position [93, 0]
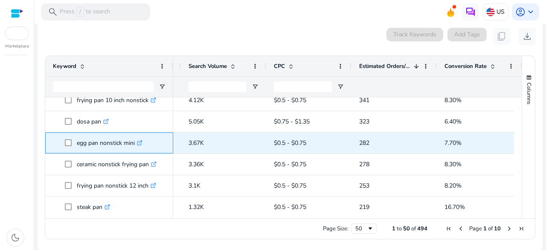
click at [86, 139] on p "egg pan nonstick mini .st0{fill:#2c8af8}" at bounding box center [110, 143] width 66 height 18
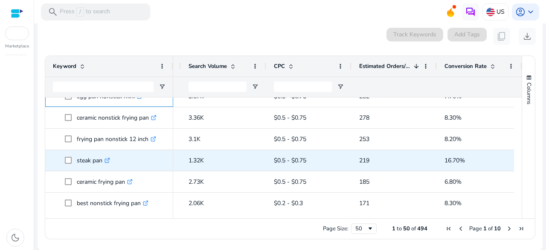
scroll to position [140, 0]
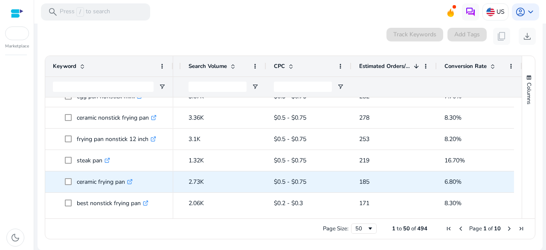
click at [81, 181] on p "ceramic frying pan .st0{fill:#2c8af8}" at bounding box center [105, 182] width 56 height 18
copy p "ceramic frying pan"
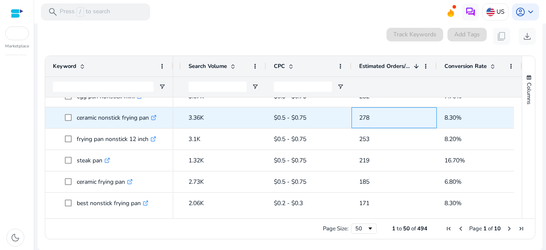
click at [379, 127] on div "278" at bounding box center [394, 117] width 85 height 21
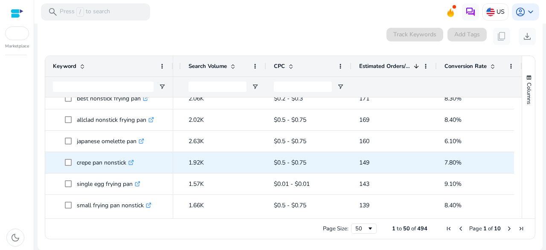
scroll to position [0, 0]
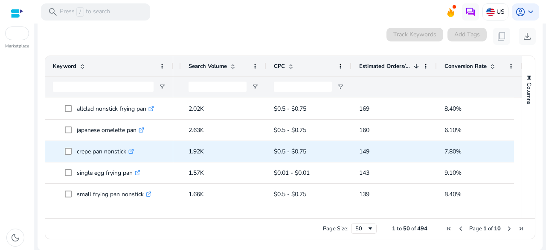
click at [99, 154] on p "crepe pan nonstick .st0{fill:#2c8af8}" at bounding box center [105, 152] width 57 height 18
copy p "crepe pan nonstick"
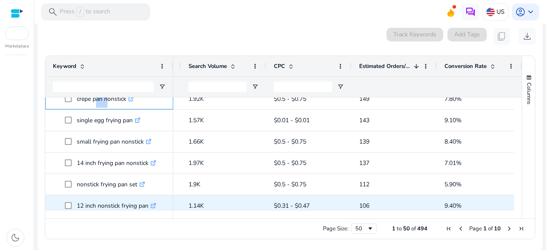
scroll to position [325, 0]
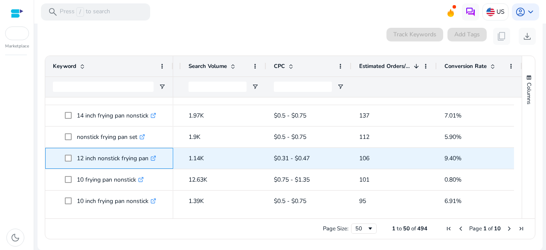
click at [110, 160] on p "12 inch nonstick frying pan .st0{fill:#2c8af8}" at bounding box center [116, 158] width 79 height 18
